Goal: Task Accomplishment & Management: Use online tool/utility

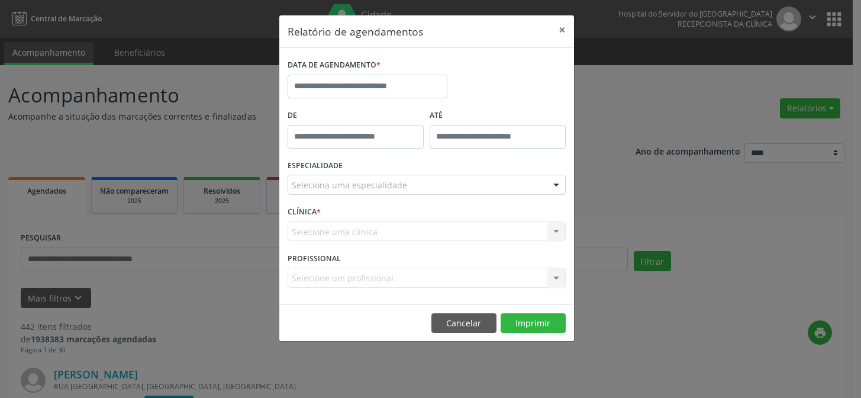
select select "*"
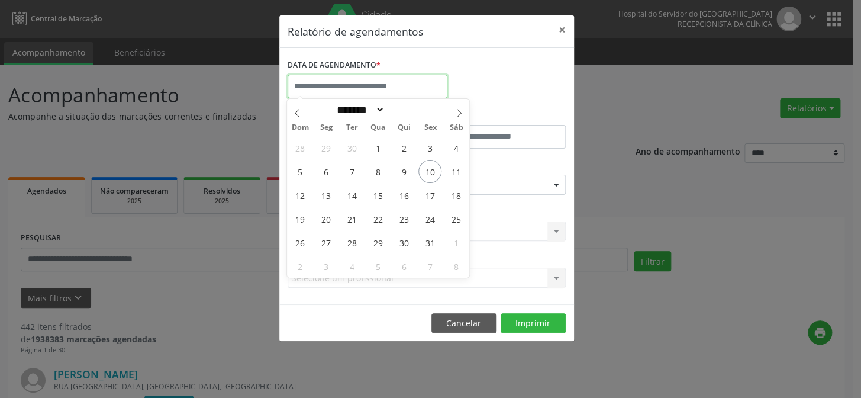
click at [378, 89] on input "text" at bounding box center [368, 87] width 160 height 24
click at [563, 27] on button "×" at bounding box center [562, 29] width 24 height 29
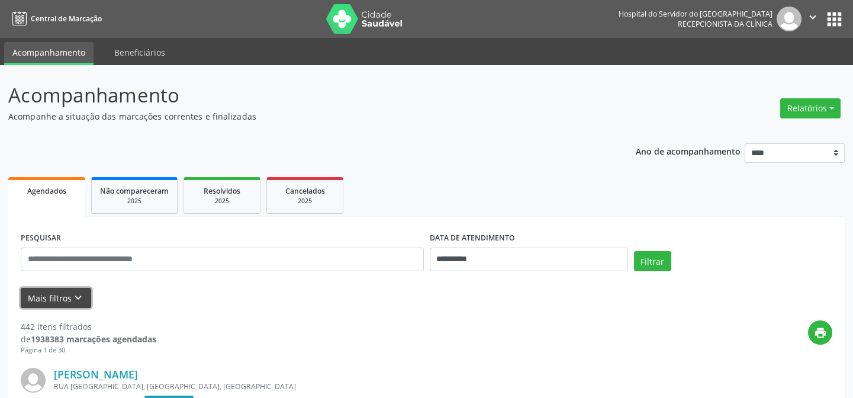
click at [72, 299] on icon "keyboard_arrow_down" at bounding box center [78, 297] width 13 height 13
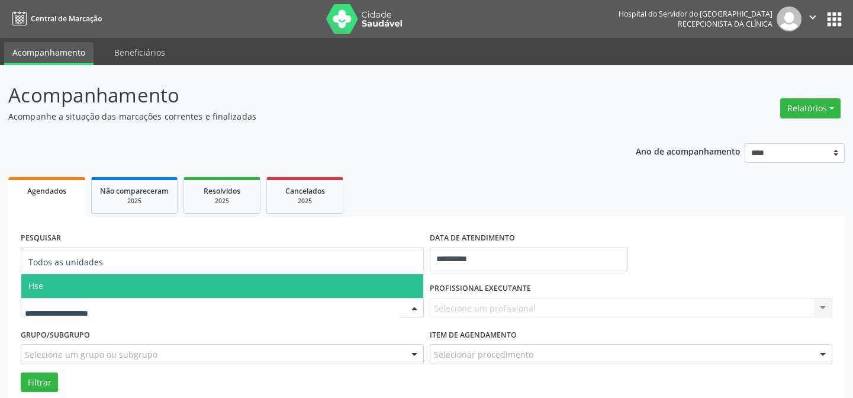
click at [62, 285] on span "Hse" at bounding box center [222, 286] width 402 height 24
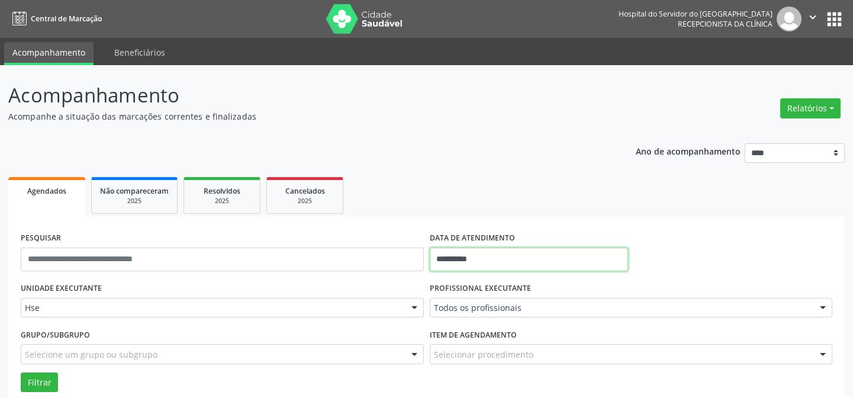
click at [480, 259] on input "**********" at bounding box center [529, 259] width 198 height 24
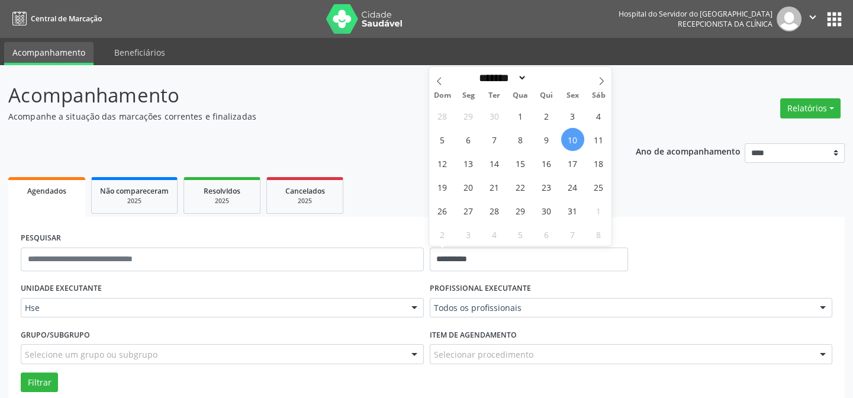
click at [570, 140] on span "10" at bounding box center [572, 139] width 23 height 23
type input "**********"
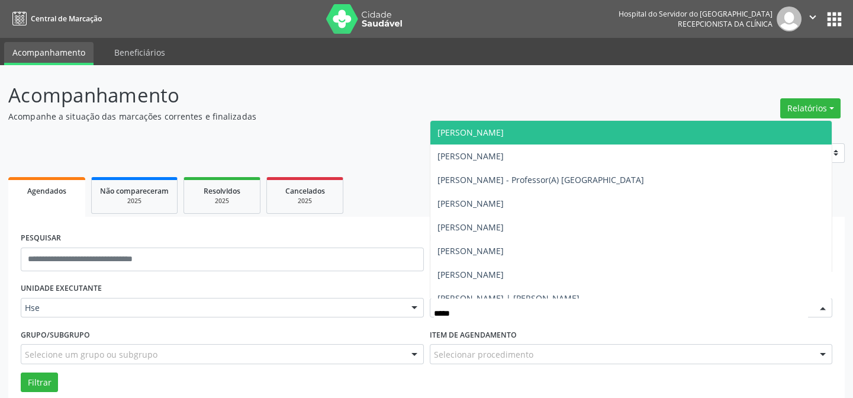
type input "******"
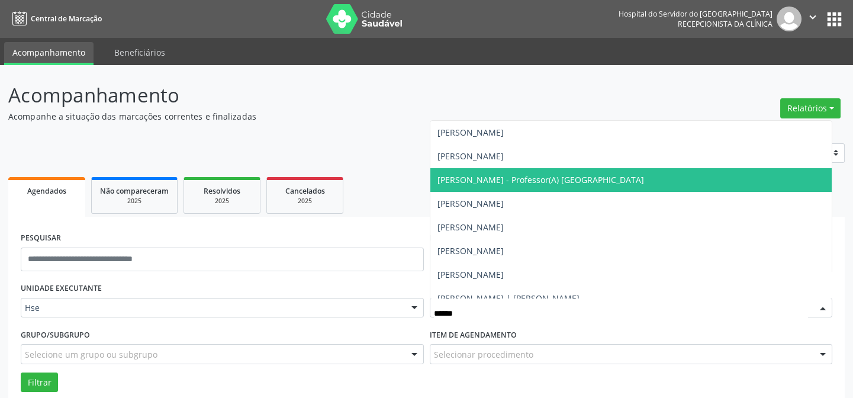
click at [579, 189] on span "[PERSON_NAME] - Professor(A) [GEOGRAPHIC_DATA]" at bounding box center [631, 180] width 402 height 24
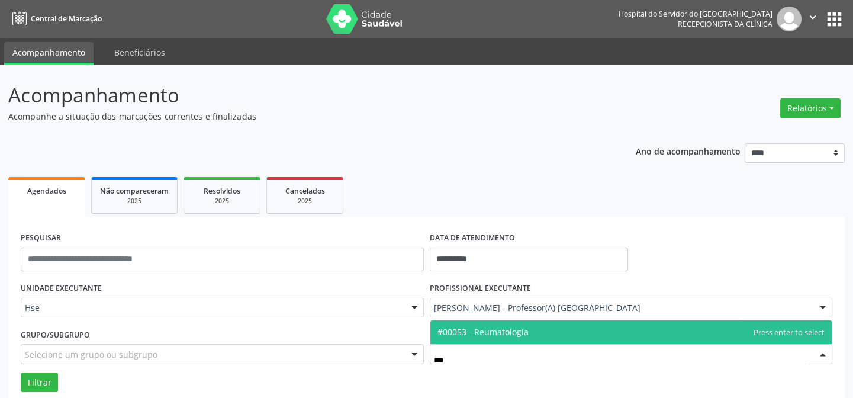
type input "****"
click at [488, 337] on span "#00053 - Reumatologia" at bounding box center [631, 332] width 402 height 24
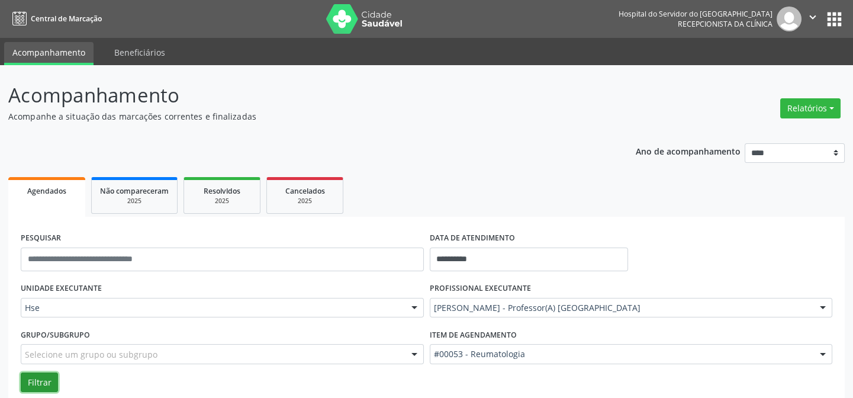
click at [27, 378] on button "Filtrar" at bounding box center [39, 382] width 37 height 20
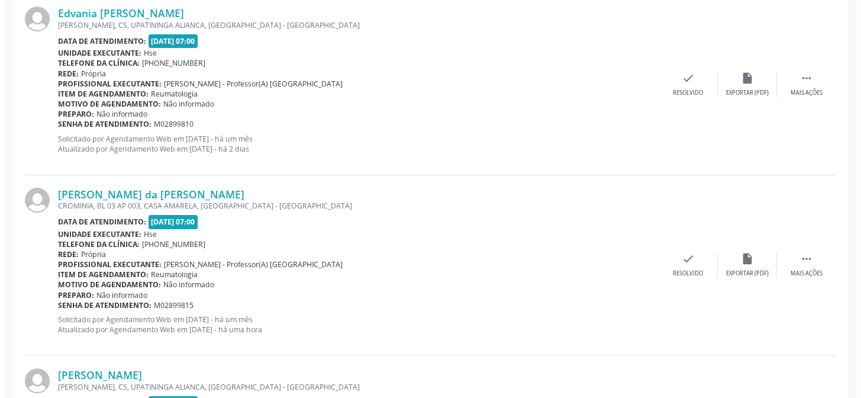
scroll to position [259, 0]
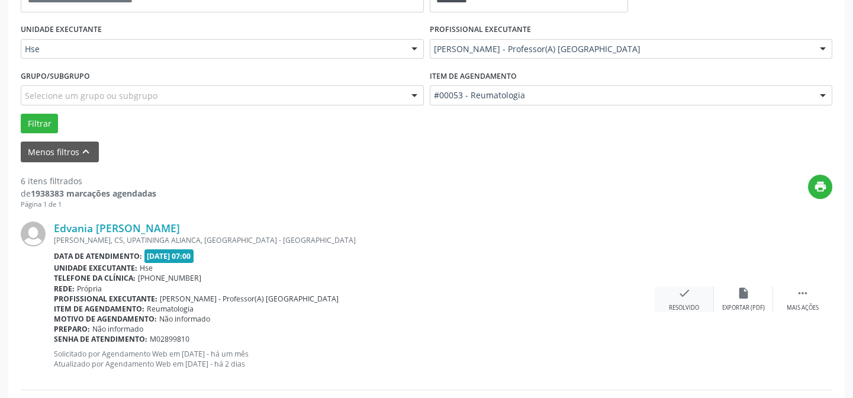
click at [695, 306] on div "Resolvido" at bounding box center [684, 308] width 30 height 8
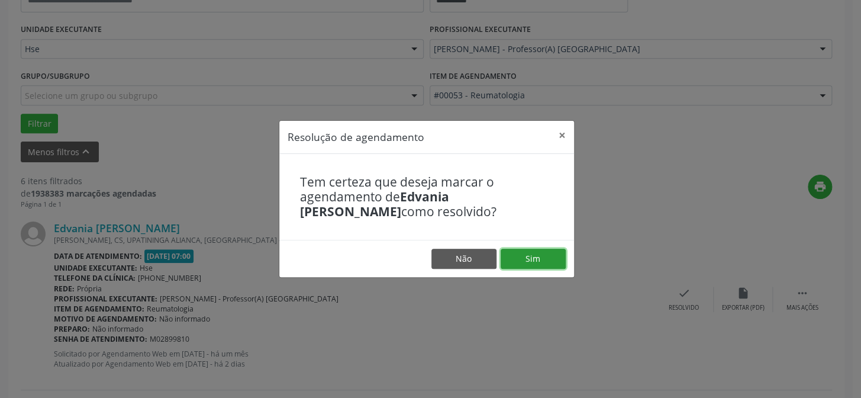
click at [546, 263] on button "Sim" at bounding box center [533, 259] width 65 height 20
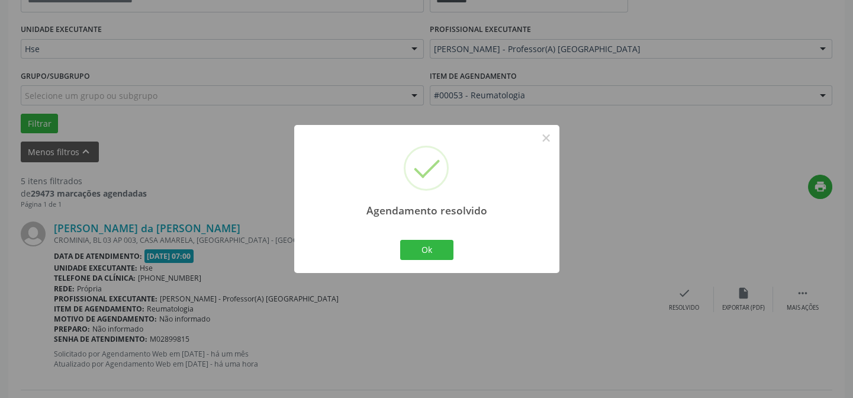
click at [453, 246] on div "Ok Cancel" at bounding box center [426, 249] width 59 height 25
drag, startPoint x: 443, startPoint y: 249, endPoint x: 481, endPoint y: 205, distance: 57.8
click at [440, 249] on button "Ok" at bounding box center [426, 250] width 53 height 20
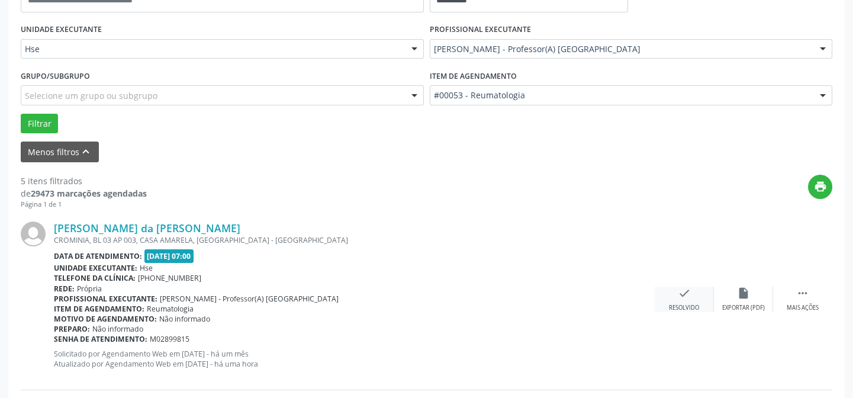
click at [680, 296] on icon "check" at bounding box center [683, 292] width 13 height 13
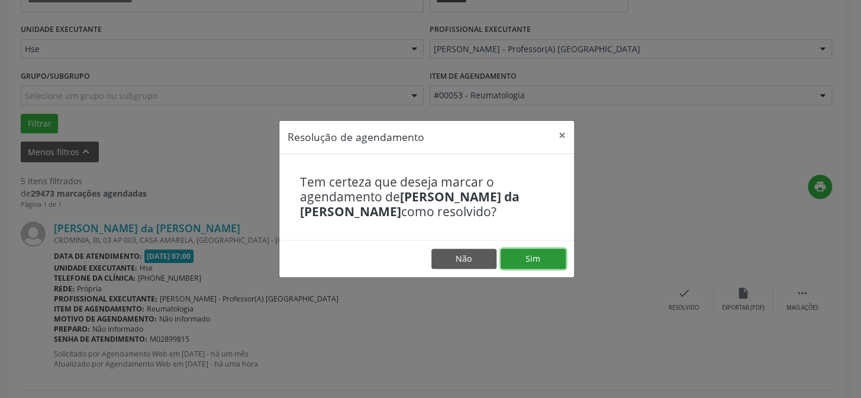
click at [540, 263] on button "Sim" at bounding box center [533, 259] width 65 height 20
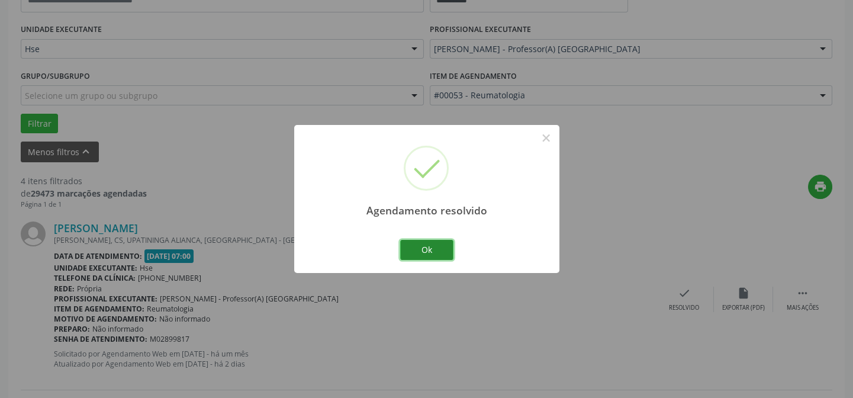
click at [431, 249] on button "Ok" at bounding box center [426, 250] width 53 height 20
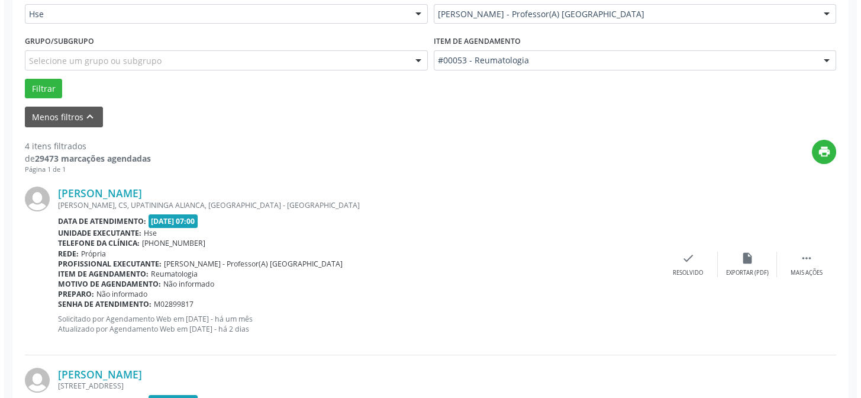
scroll to position [312, 0]
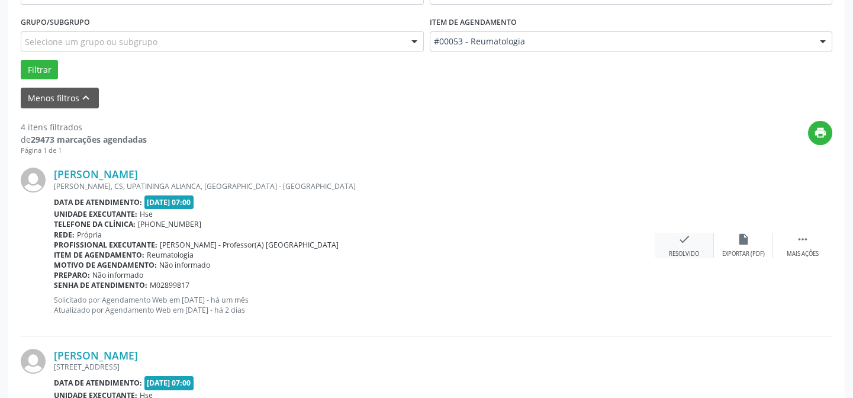
click at [680, 253] on div "Resolvido" at bounding box center [684, 254] width 30 height 8
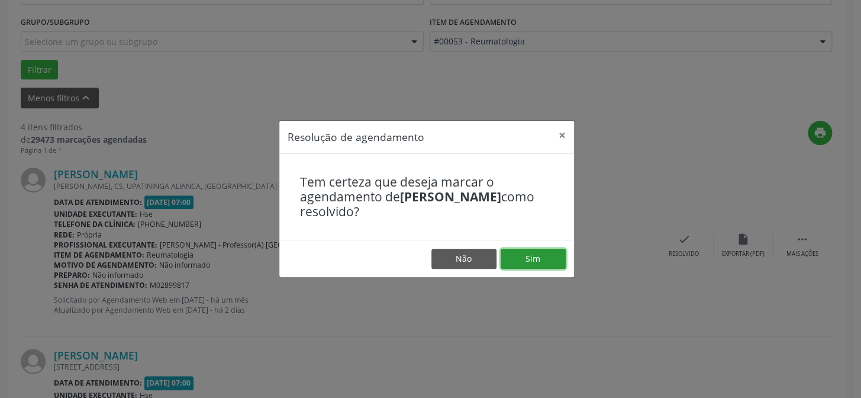
click at [530, 254] on button "Sim" at bounding box center [533, 259] width 65 height 20
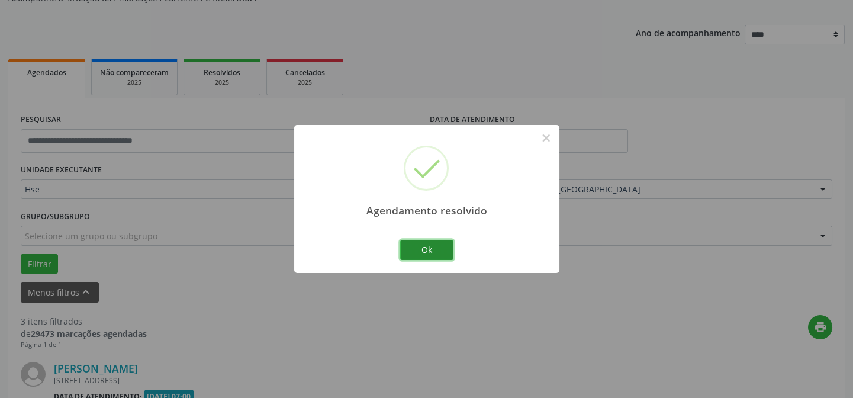
click at [443, 250] on button "Ok" at bounding box center [426, 250] width 53 height 20
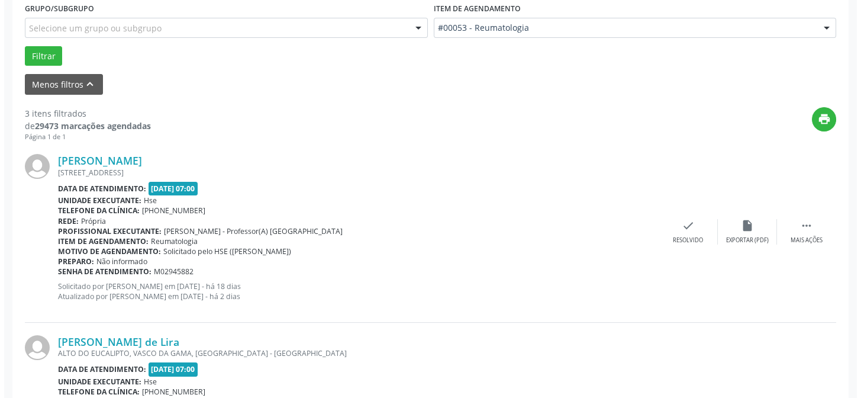
scroll to position [333, 0]
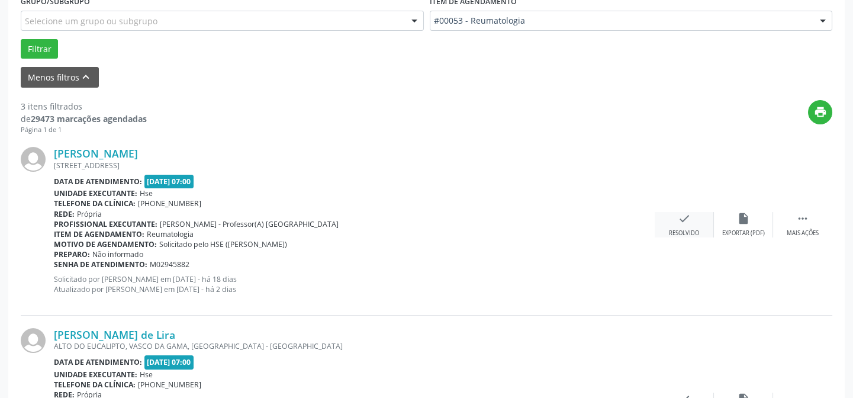
click at [683, 231] on div "Resolvido" at bounding box center [684, 233] width 30 height 8
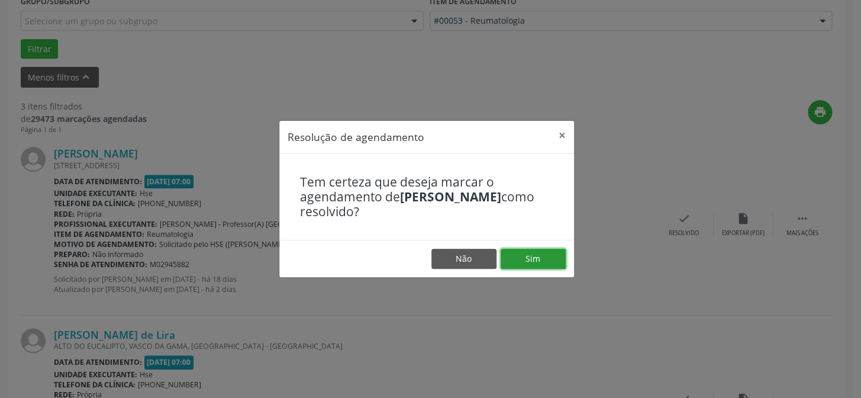
click at [555, 259] on button "Sim" at bounding box center [533, 259] width 65 height 20
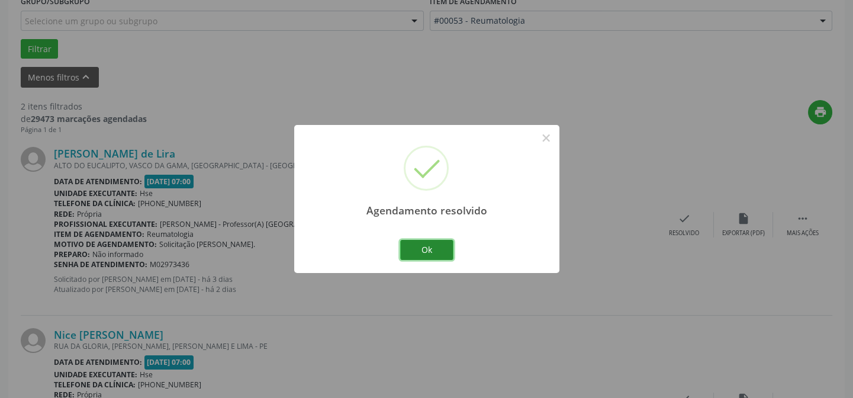
click at [441, 249] on button "Ok" at bounding box center [426, 250] width 53 height 20
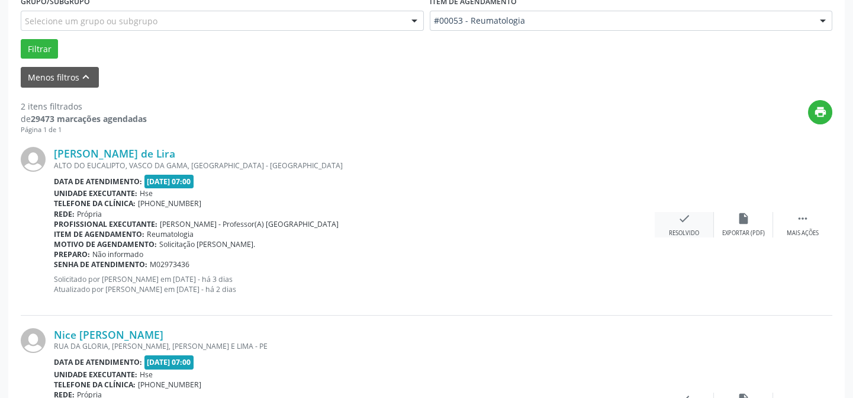
click at [689, 225] on div "check Resolvido" at bounding box center [683, 224] width 59 height 25
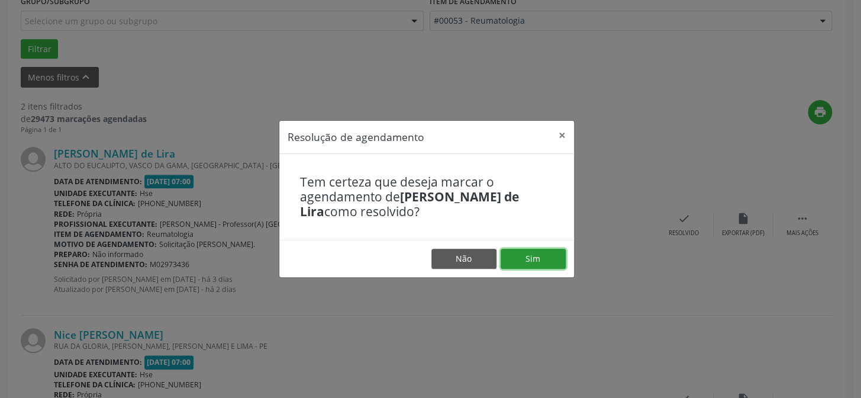
click at [523, 256] on button "Sim" at bounding box center [533, 259] width 65 height 20
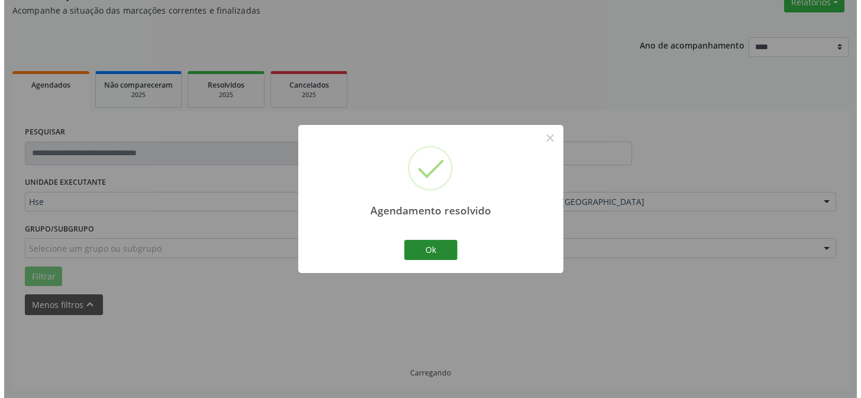
scroll to position [270, 0]
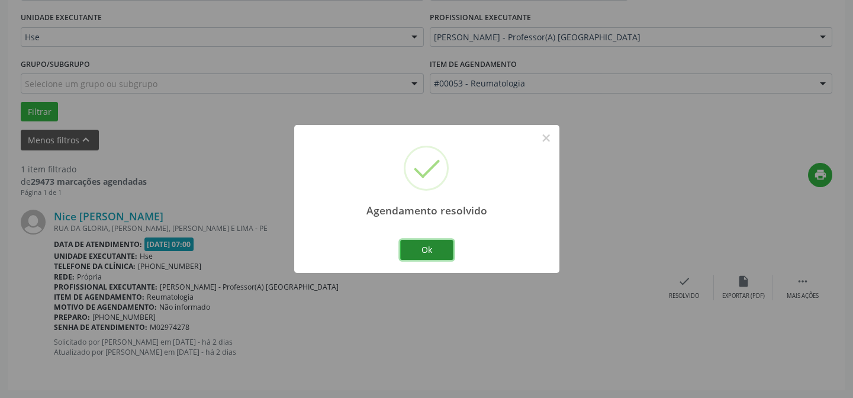
click at [443, 252] on button "Ok" at bounding box center [426, 250] width 53 height 20
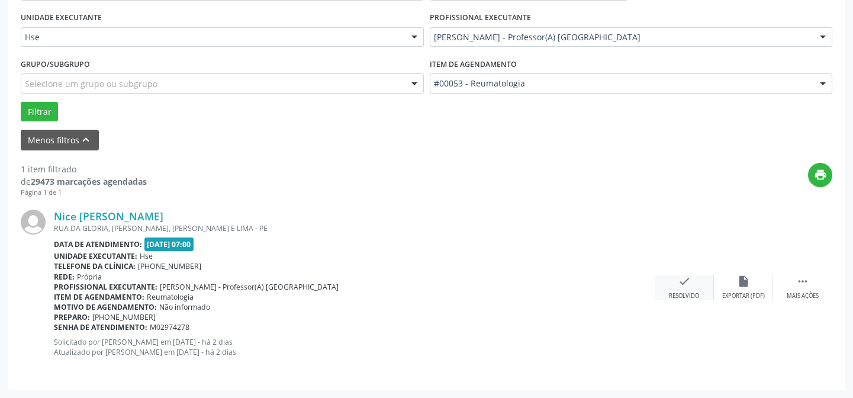
click at [680, 282] on icon "check" at bounding box center [683, 281] width 13 height 13
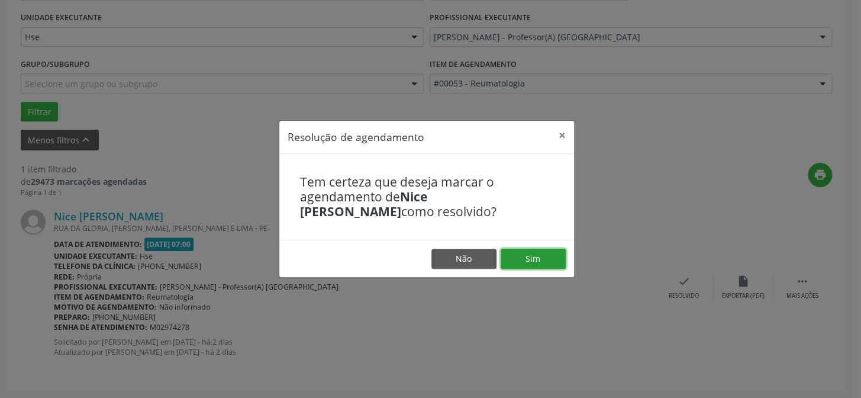
click at [544, 258] on button "Sim" at bounding box center [533, 259] width 65 height 20
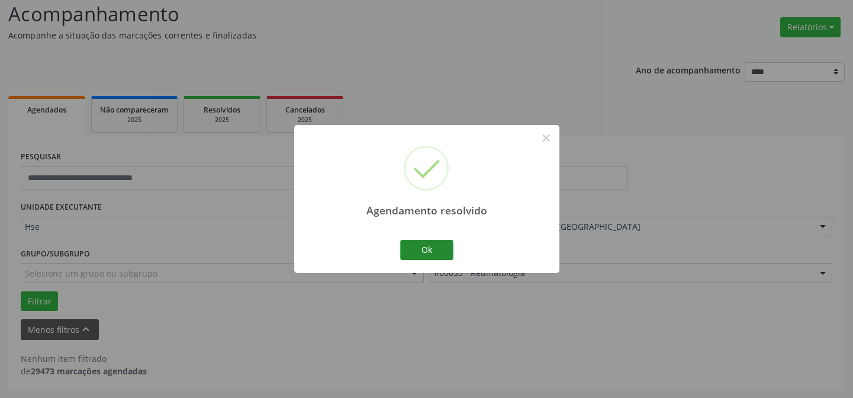
scroll to position [80, 0]
click at [444, 245] on button "Ok" at bounding box center [426, 250] width 53 height 20
